Goal: Information Seeking & Learning: Learn about a topic

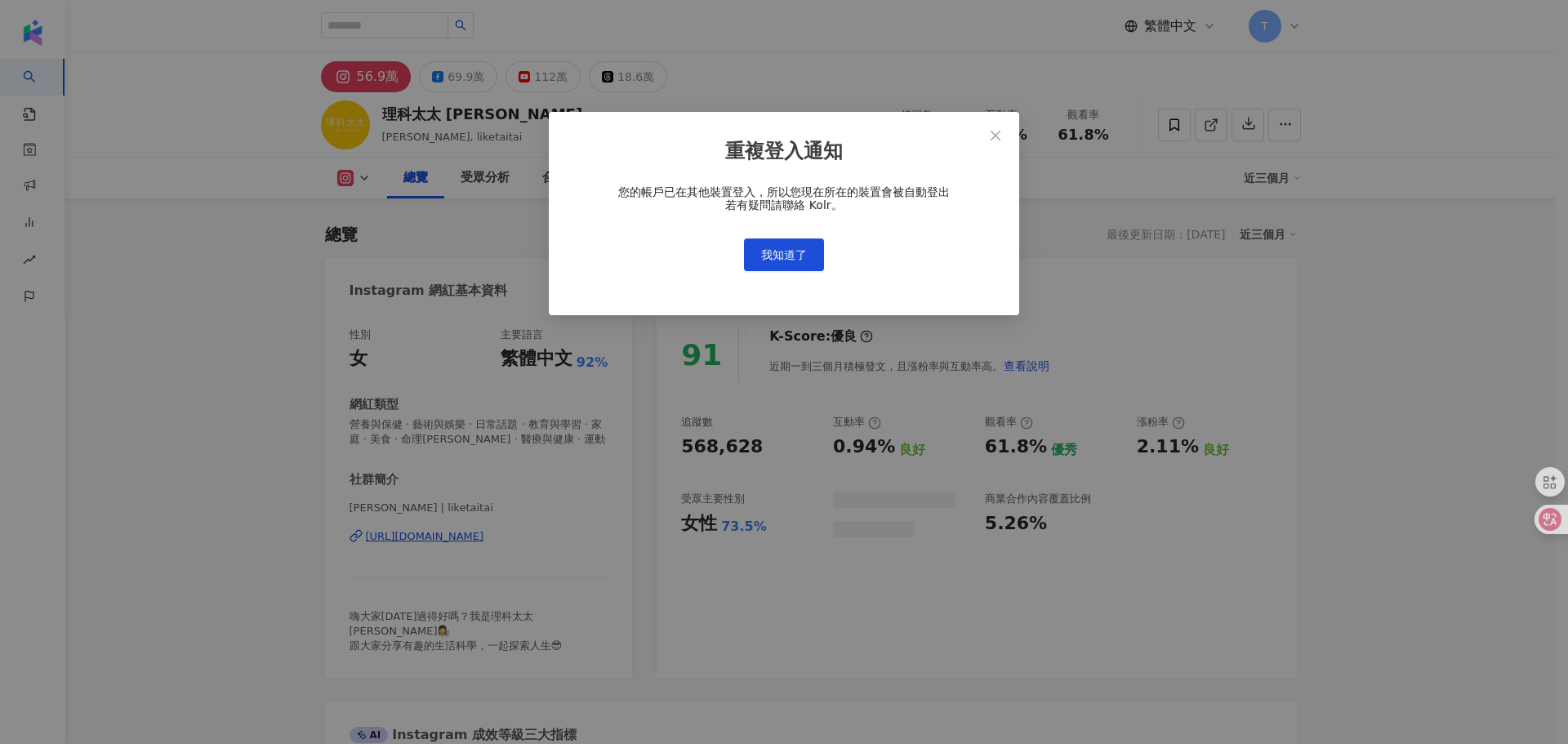
scroll to position [100, 0]
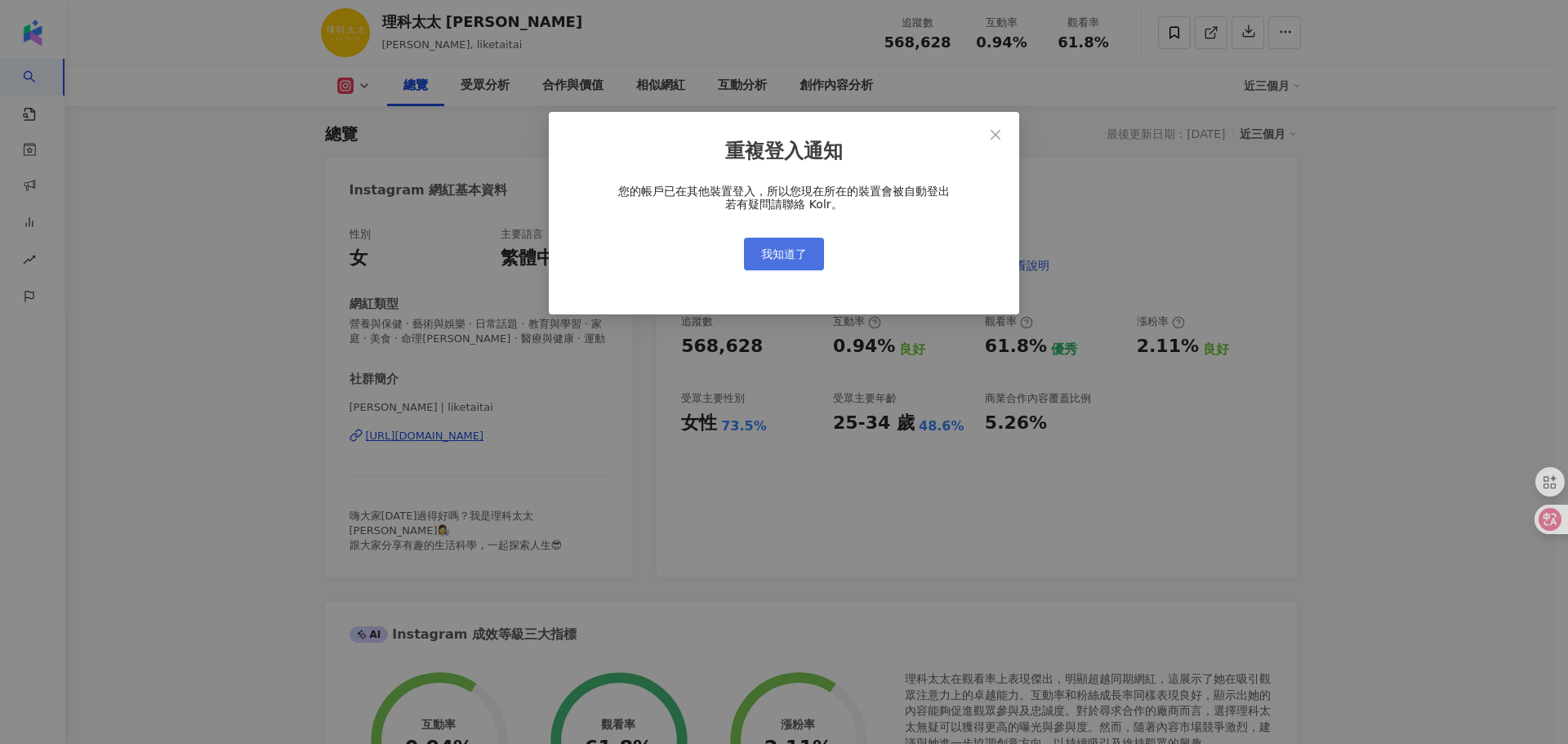
click at [785, 260] on span "我知道了" at bounding box center [784, 253] width 46 height 13
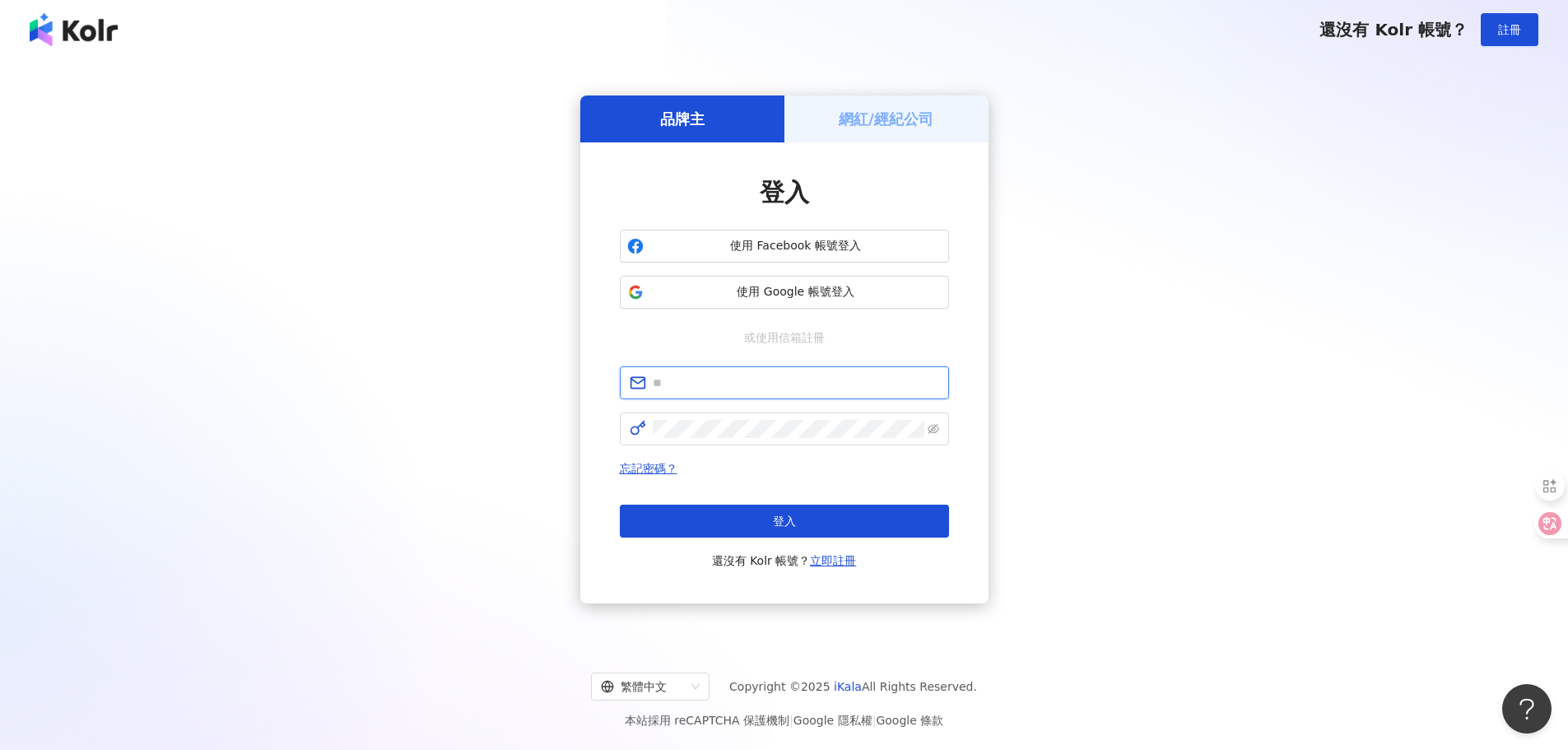
type input "**********"
click at [766, 531] on button "登入" at bounding box center [785, 522] width 330 height 33
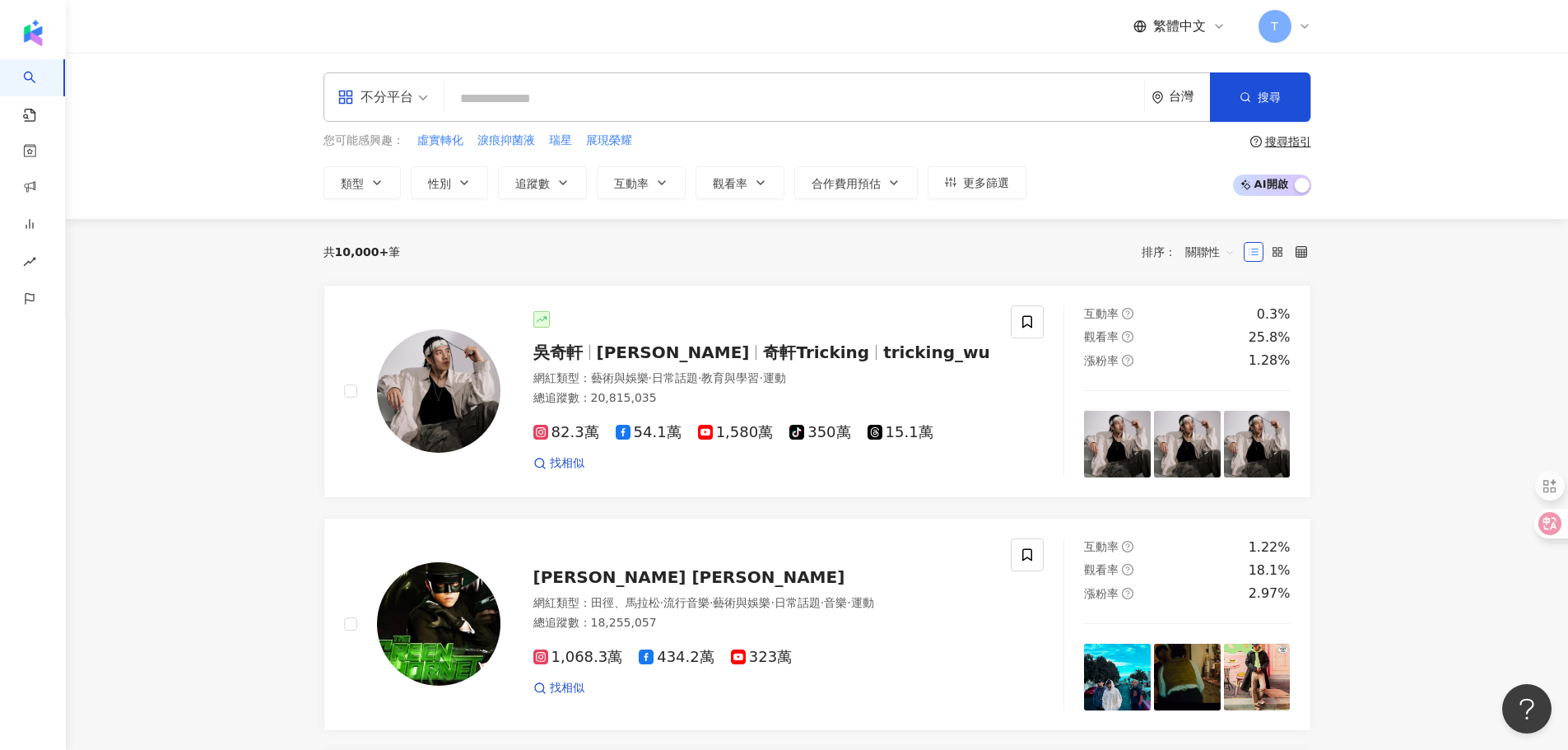
click at [559, 112] on input "search" at bounding box center [794, 99] width 686 height 31
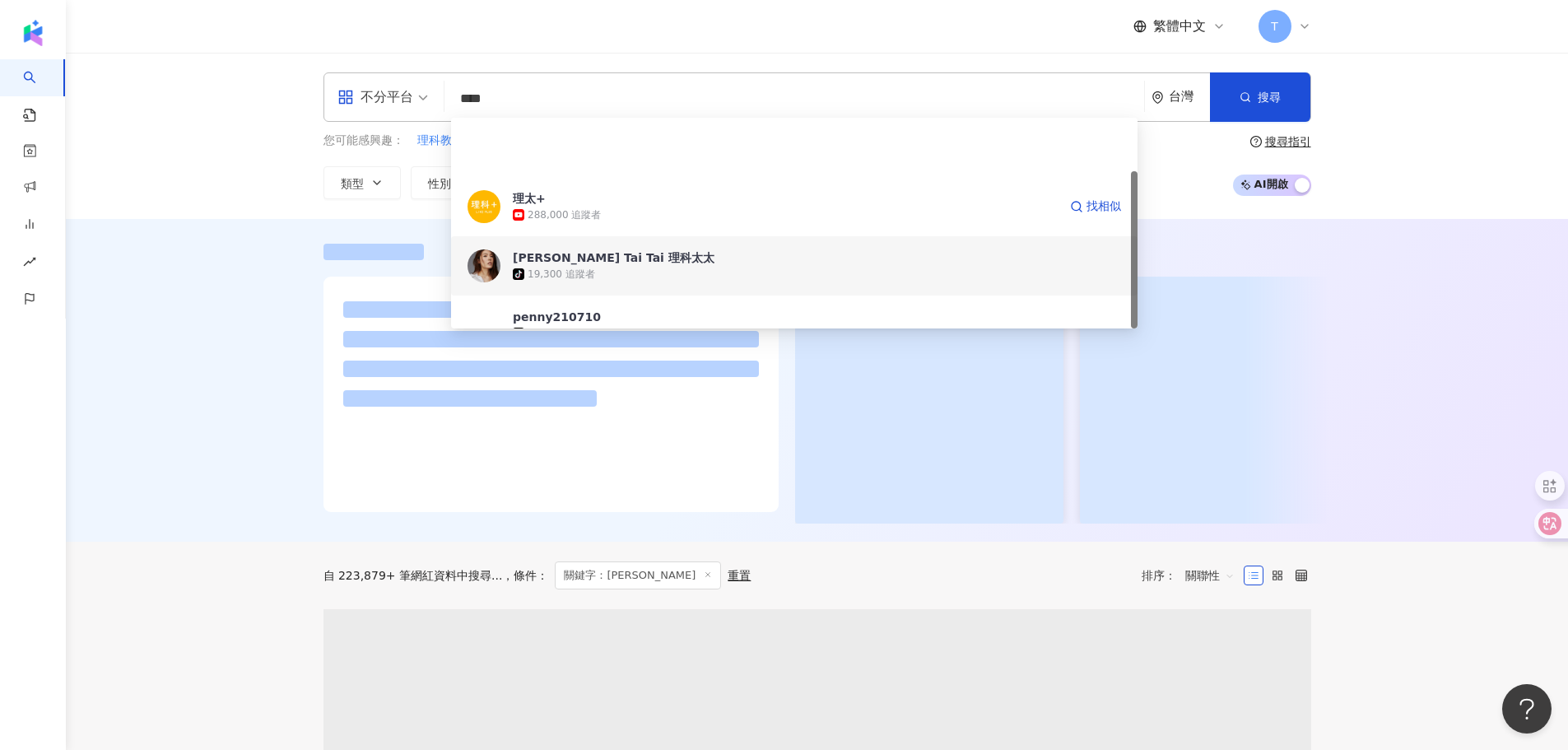
scroll to position [71, 0]
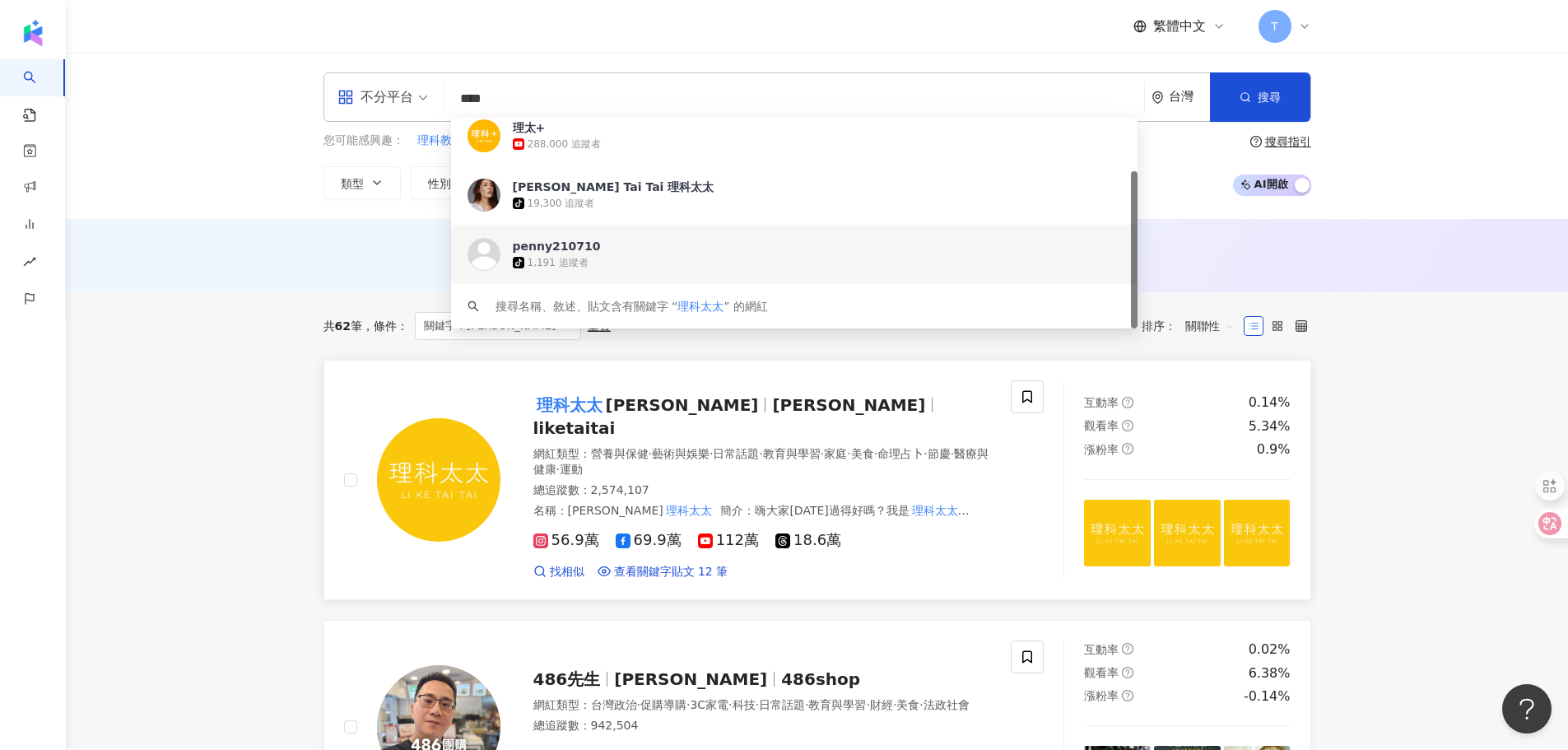
type input "****"
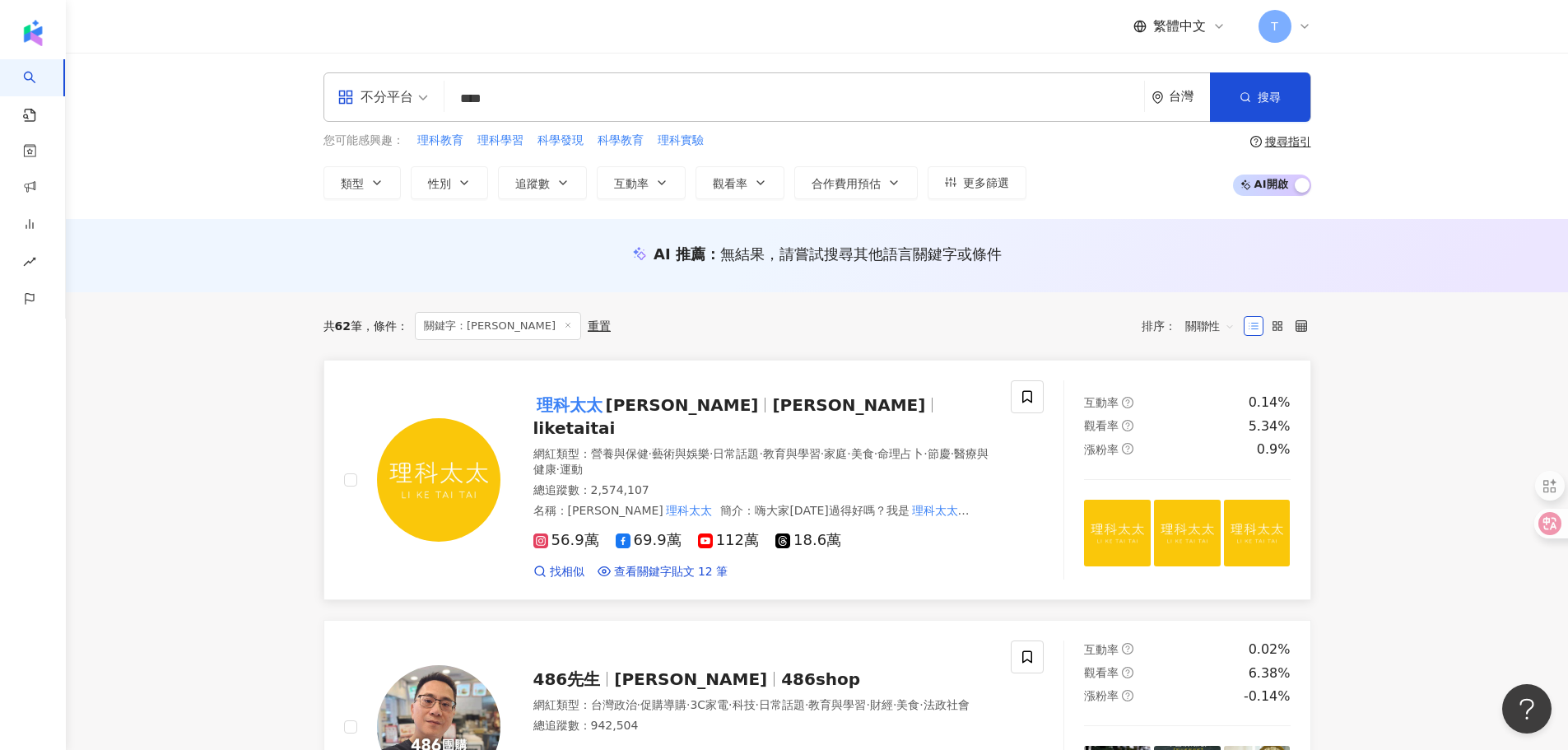
click at [672, 406] on span "Li Ke Tai Tai" at bounding box center [683, 405] width 153 height 20
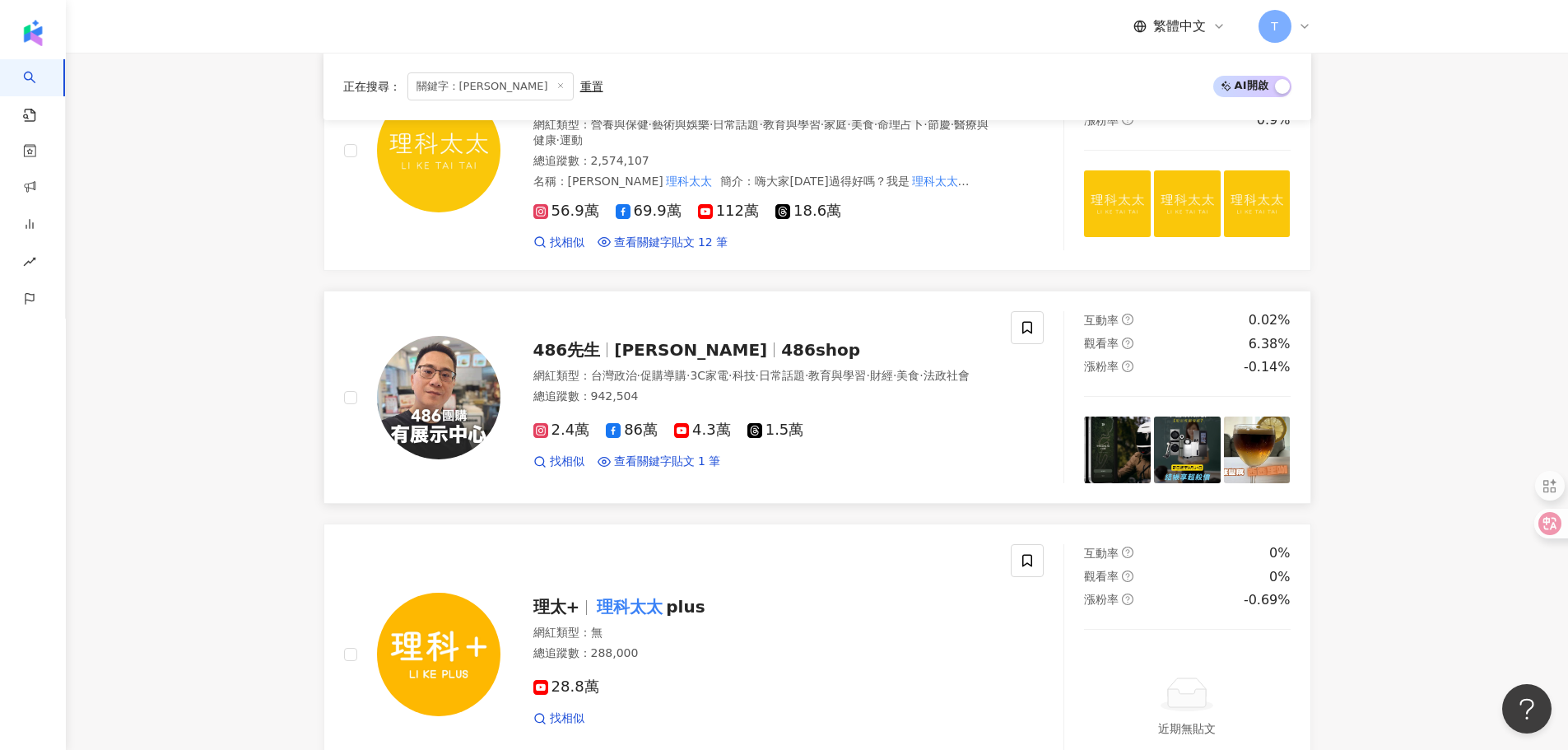
scroll to position [658, 0]
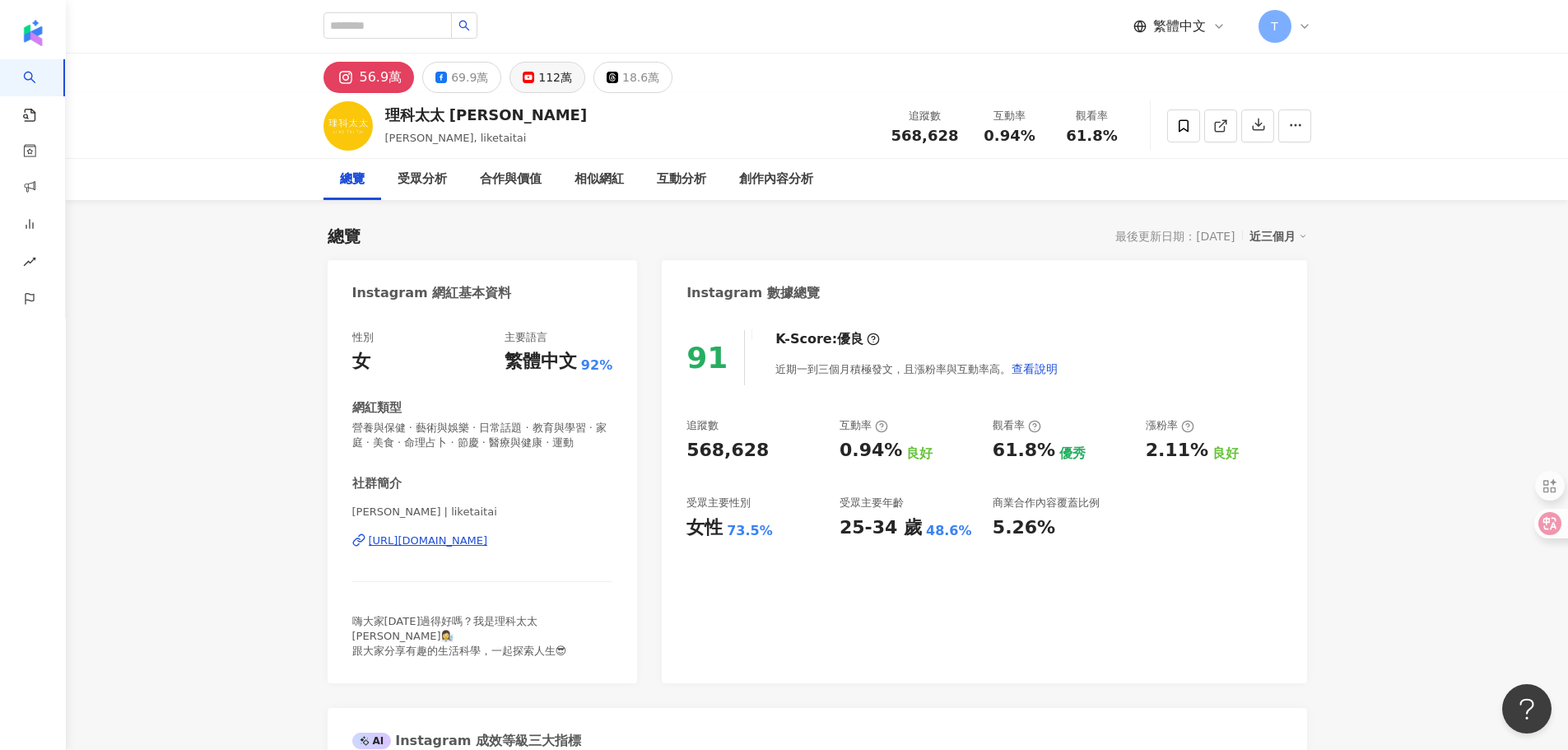
click at [542, 76] on div "112萬" at bounding box center [555, 78] width 34 height 23
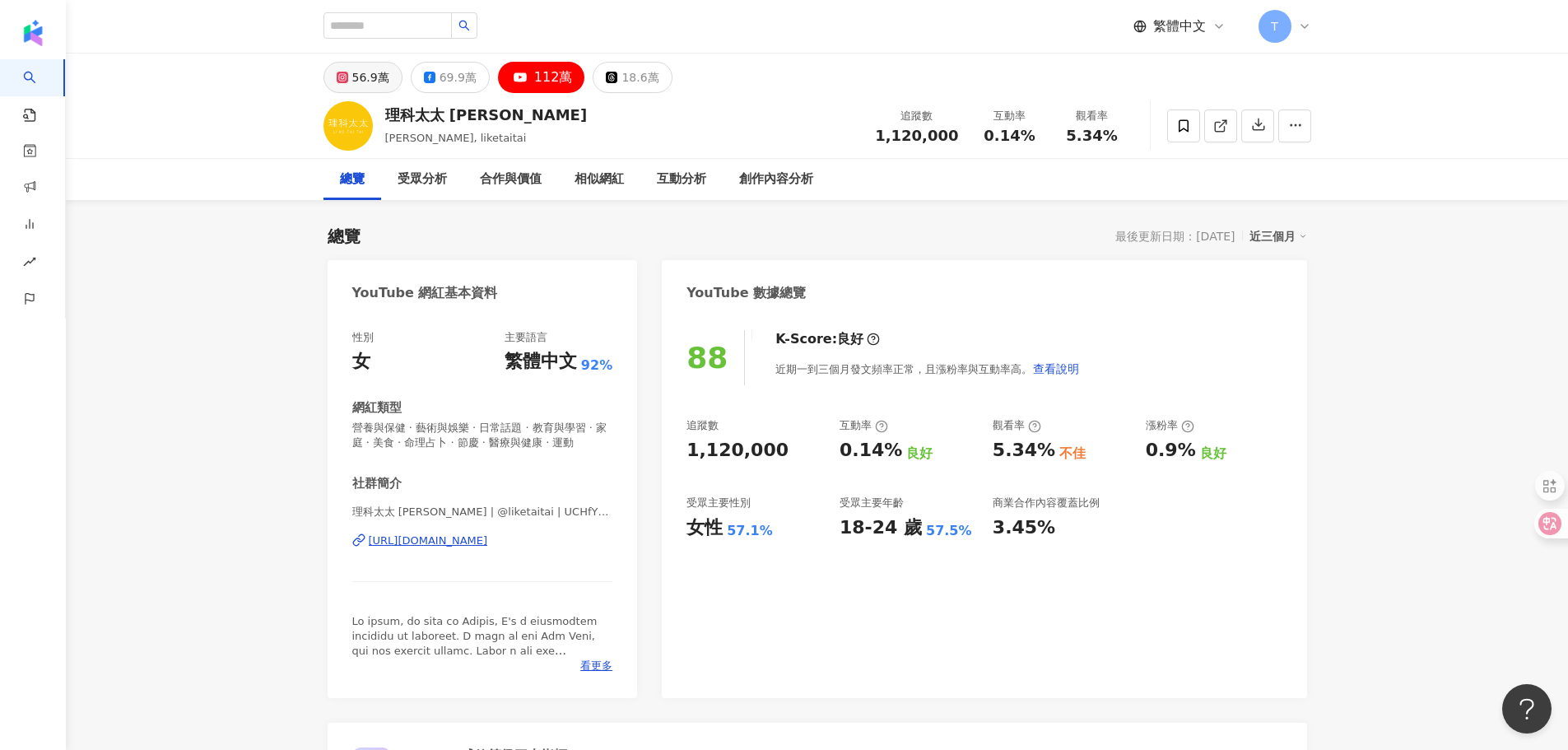
click at [382, 86] on div "56.9萬" at bounding box center [371, 78] width 37 height 23
click at [345, 74] on icon at bounding box center [342, 77] width 6 height 6
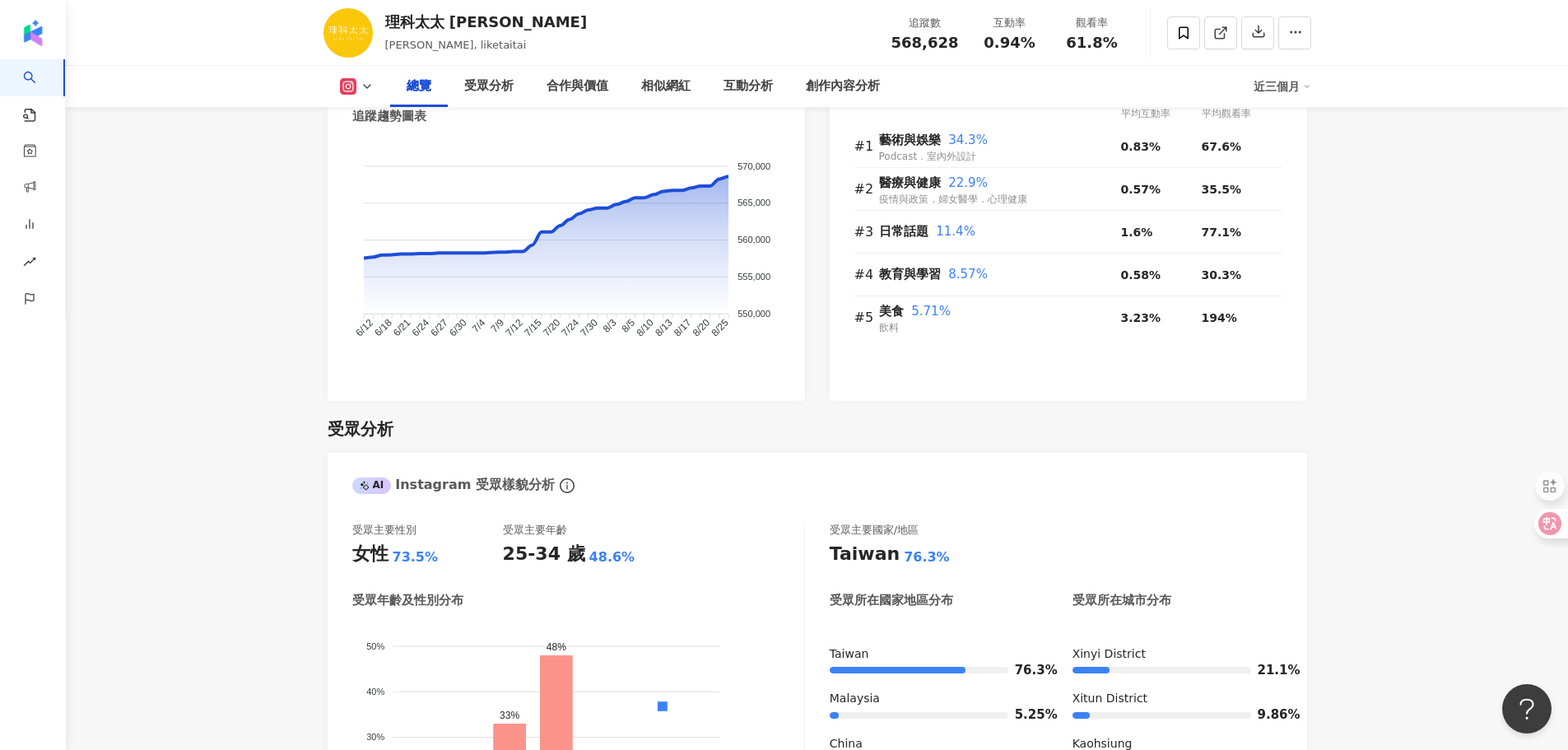
scroll to position [1400, 0]
